Goal: Transaction & Acquisition: Purchase product/service

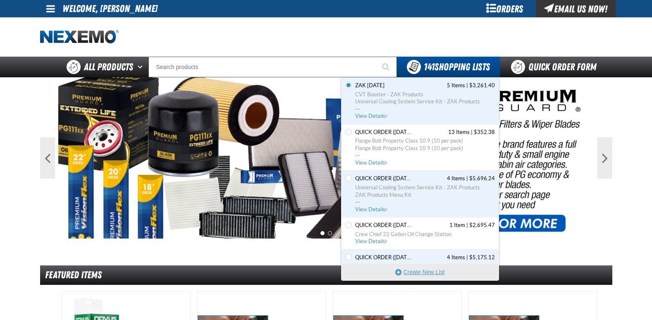
click at [423, 270] on button "Create New List" at bounding box center [419, 272] width 157 height 17
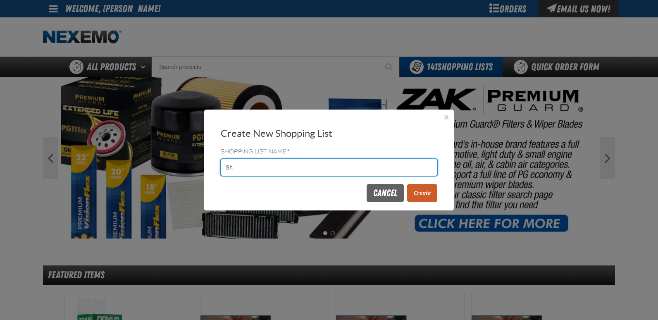
type input "S"
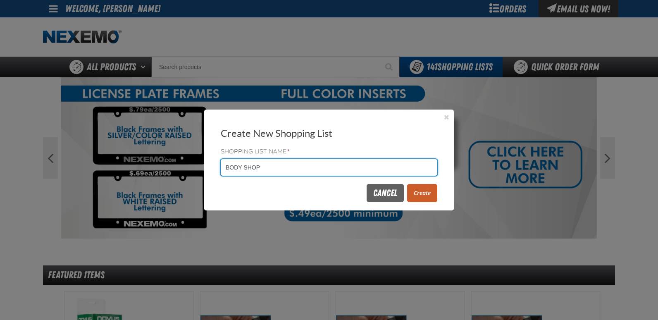
type input "BODY SHOP"
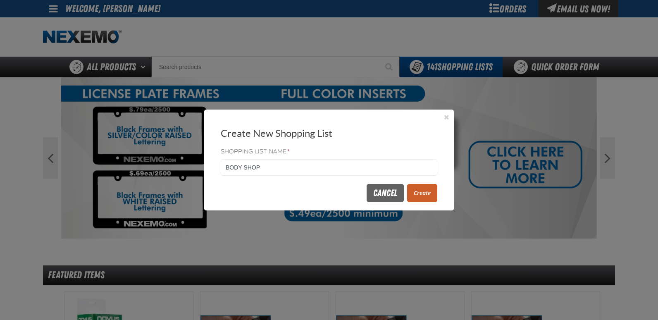
click at [429, 195] on button "Create" at bounding box center [422, 193] width 30 height 18
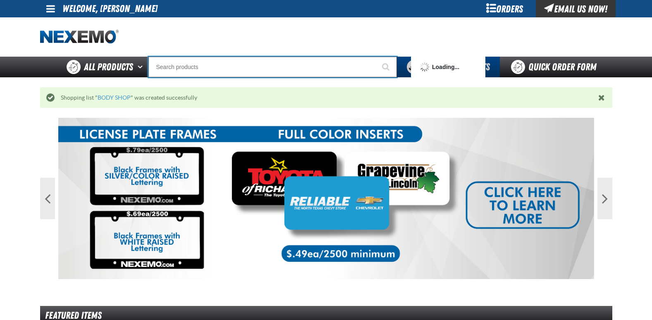
click at [271, 67] on input "Search" at bounding box center [272, 67] width 248 height 21
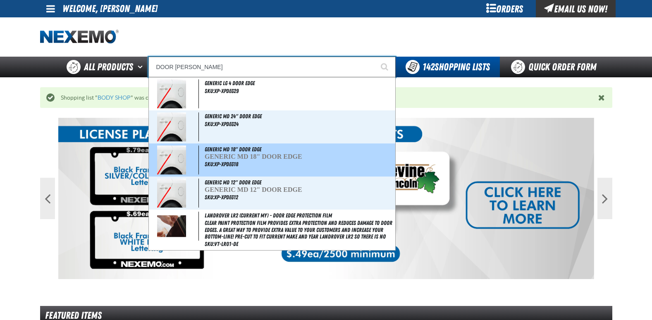
click at [222, 163] on span "SKU:XP-XPDEG18" at bounding box center [221, 164] width 33 height 7
type input "GENERIC MD 18" DOOR EDGE"
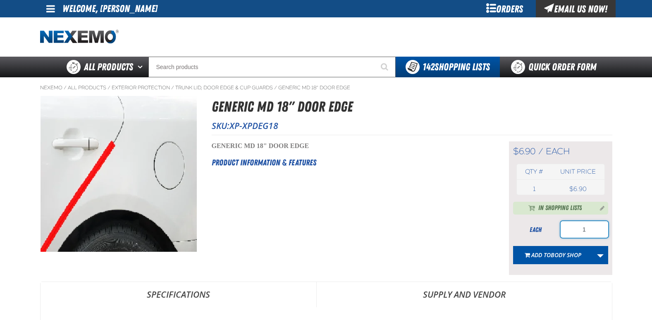
click at [591, 228] on input "1" at bounding box center [585, 229] width 48 height 17
type input "1"
type input "200"
click at [461, 209] on div "Short Description: GENERIC MD 18" DOOR EDGE Product Information & Features" at bounding box center [350, 208] width 277 height 134
click at [559, 256] on span "BODY SHOP" at bounding box center [566, 255] width 31 height 8
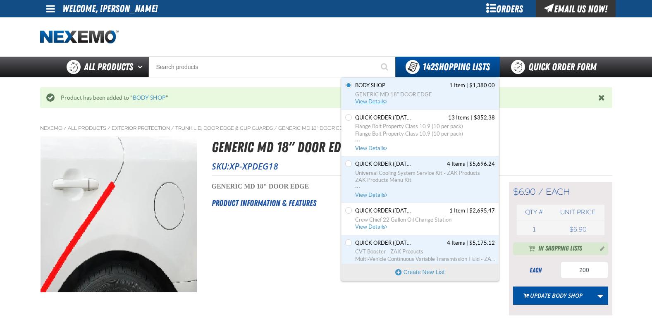
click at [378, 101] on span "View Details" at bounding box center [371, 101] width 33 height 6
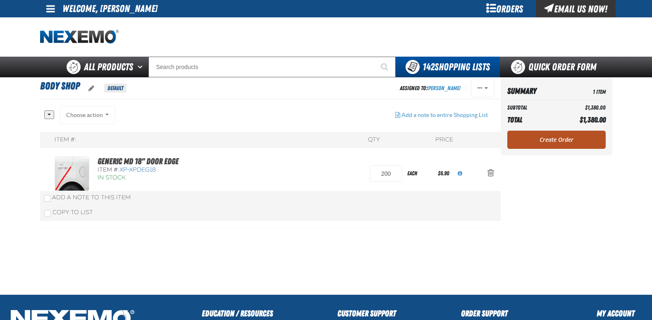
click at [551, 141] on link "Create Order" at bounding box center [556, 140] width 98 height 18
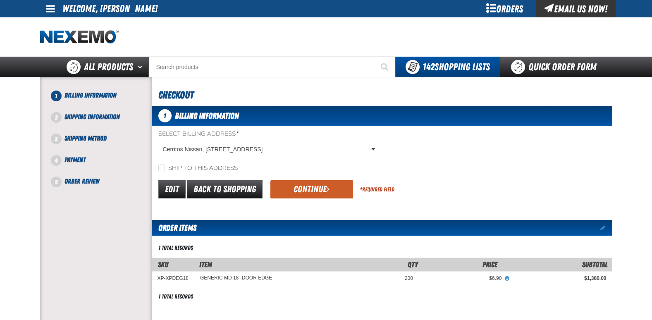
click at [316, 193] on button "Continue" at bounding box center [311, 189] width 83 height 18
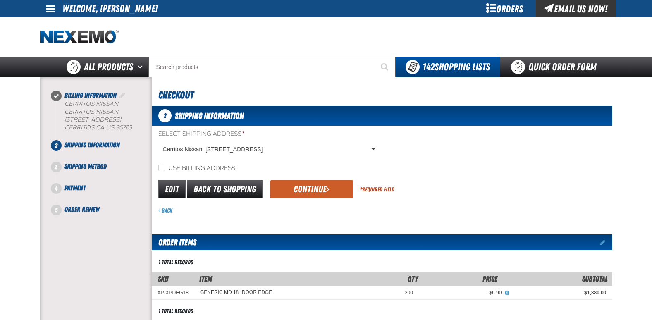
click at [315, 192] on button "Continue" at bounding box center [311, 189] width 83 height 18
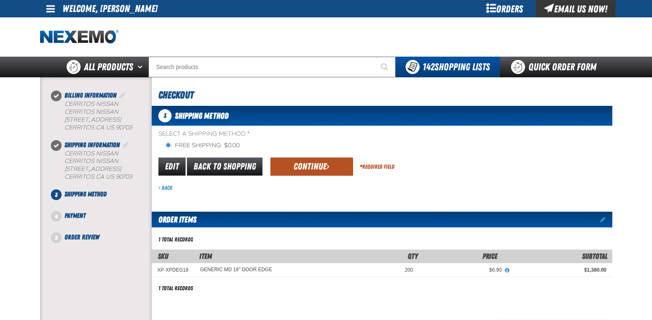
click at [317, 165] on button "Continue" at bounding box center [311, 167] width 83 height 18
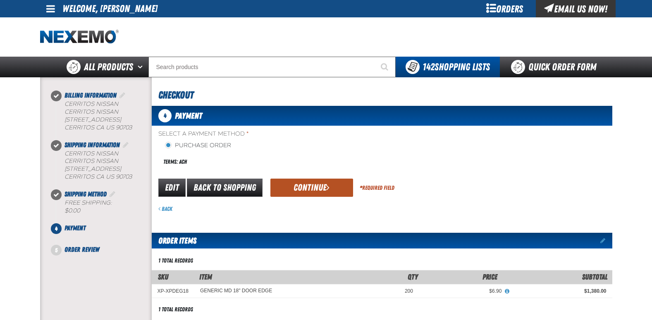
click at [331, 196] on button "Continue" at bounding box center [311, 188] width 83 height 18
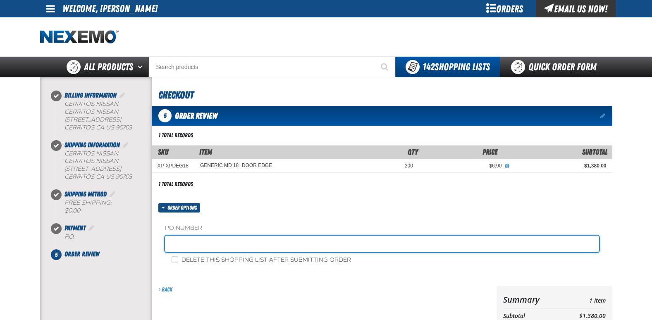
click at [218, 245] on input "text" at bounding box center [382, 244] width 434 height 17
type input "BODY SHOP"
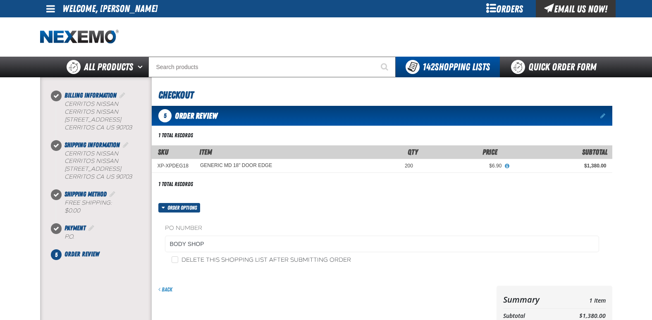
click at [368, 288] on div "Back" at bounding box center [324, 290] width 332 height 8
click at [175, 259] on input "Delete this shopping list after submitting order" at bounding box center [175, 259] width 7 height 7
checkbox input "true"
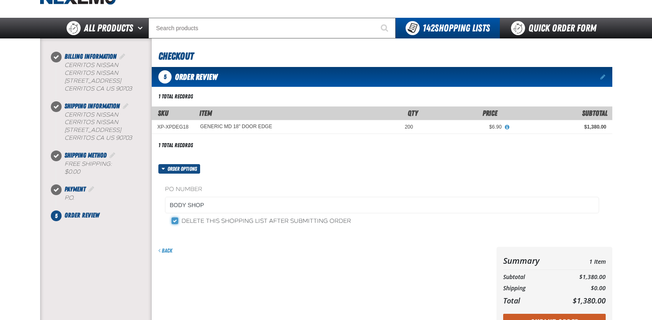
scroll to position [83, 0]
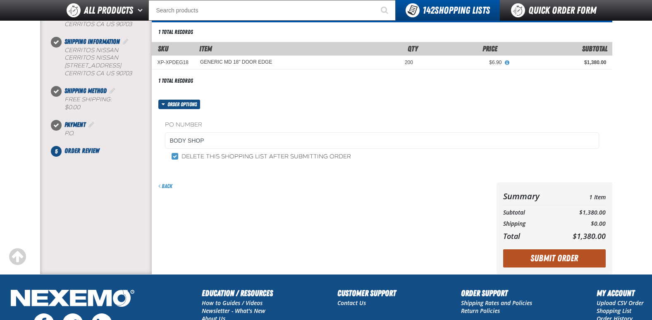
click at [527, 257] on button "Submit Order" at bounding box center [554, 258] width 103 height 18
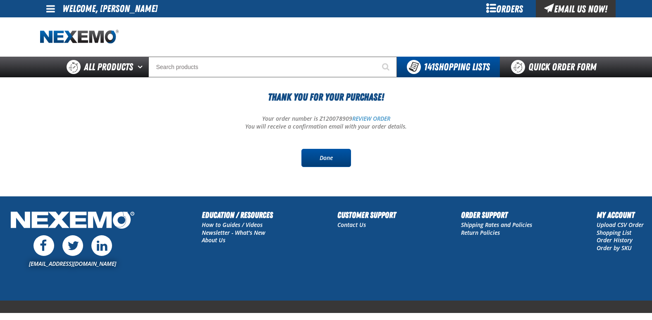
click at [337, 161] on link "Done" at bounding box center [326, 158] width 50 height 18
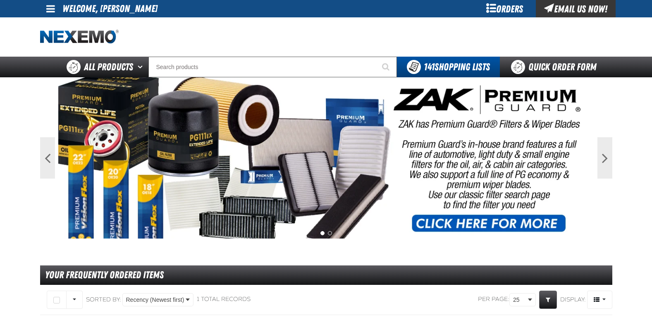
click at [503, 11] on div "Orders" at bounding box center [505, 8] width 62 height 17
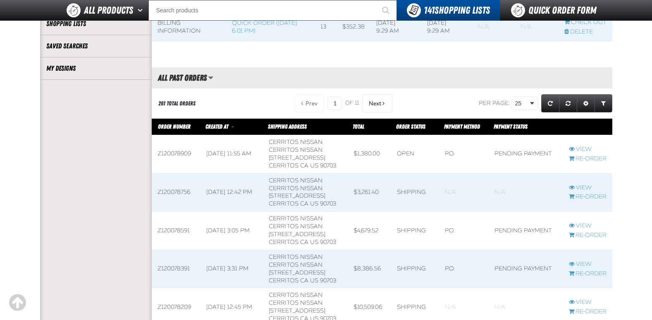
scroll to position [83, 0]
